Goal: Information Seeking & Learning: Learn about a topic

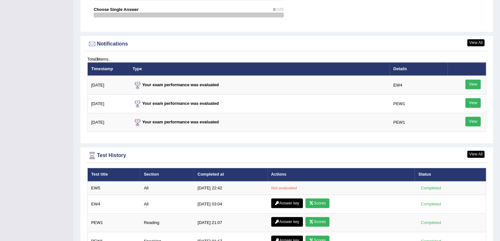
scroll to position [805, 0]
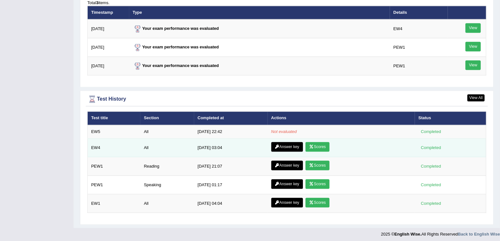
click at [293, 143] on link "Answer key" at bounding box center [287, 147] width 32 height 10
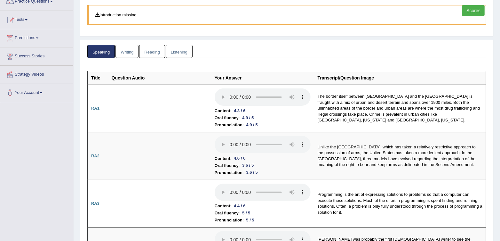
scroll to position [4, 0]
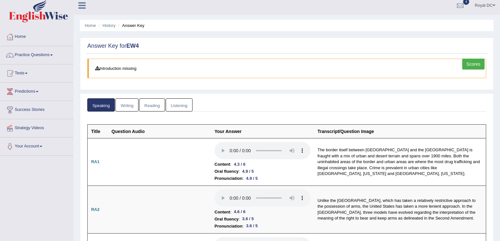
click at [126, 105] on link "Writing" at bounding box center [127, 104] width 23 height 13
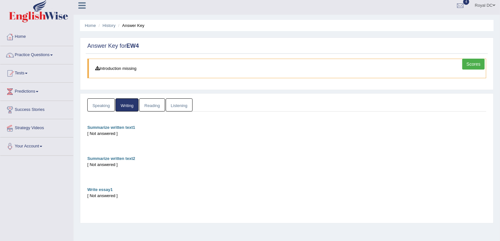
click at [159, 107] on link "Reading" at bounding box center [152, 104] width 26 height 13
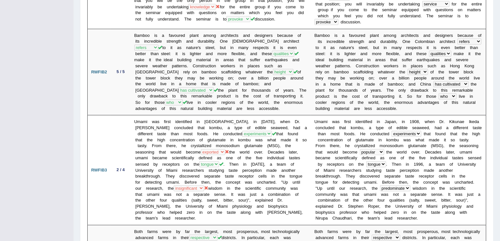
scroll to position [0, 0]
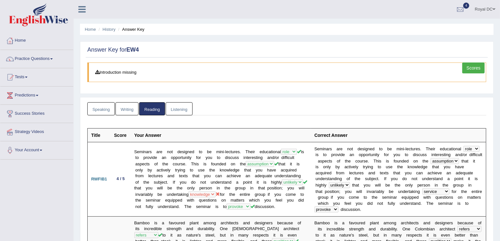
click at [173, 107] on link "Listening" at bounding box center [179, 108] width 27 height 13
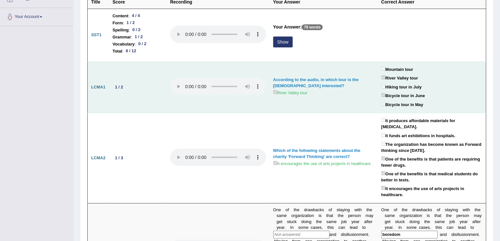
scroll to position [53, 0]
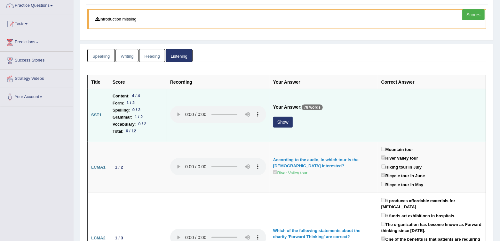
click at [282, 124] on button "Show" at bounding box center [283, 122] width 20 height 11
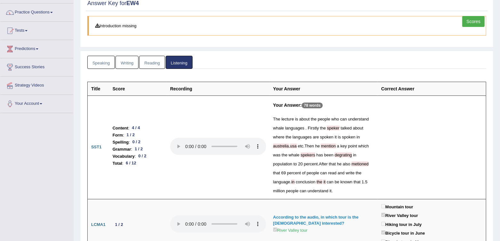
scroll to position [0, 0]
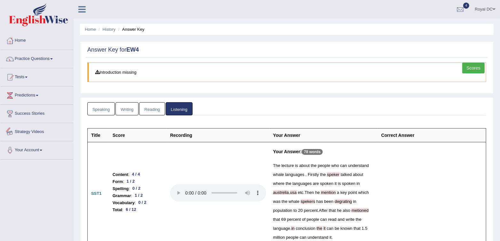
drag, startPoint x: 91, startPoint y: 107, endPoint x: 154, endPoint y: 82, distance: 67.1
click at [91, 107] on link "Speaking" at bounding box center [101, 108] width 28 height 13
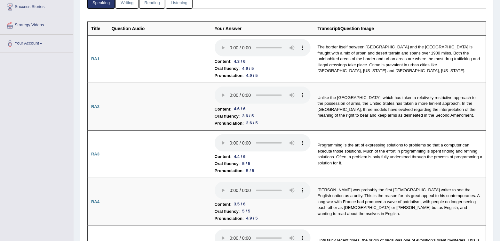
scroll to position [27, 0]
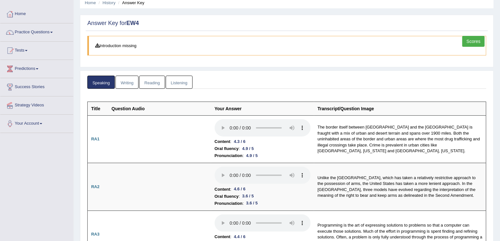
click at [482, 40] on link "Scores" at bounding box center [474, 41] width 22 height 11
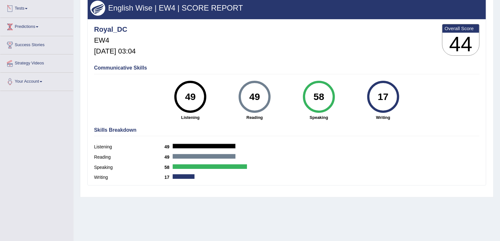
click at [25, 8] on link "Tests" at bounding box center [36, 8] width 73 height 16
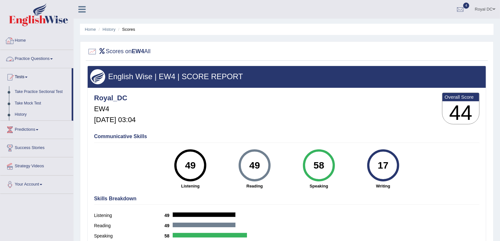
click at [24, 41] on link "Home" at bounding box center [36, 40] width 73 height 16
